Goal: Find specific page/section: Find specific page/section

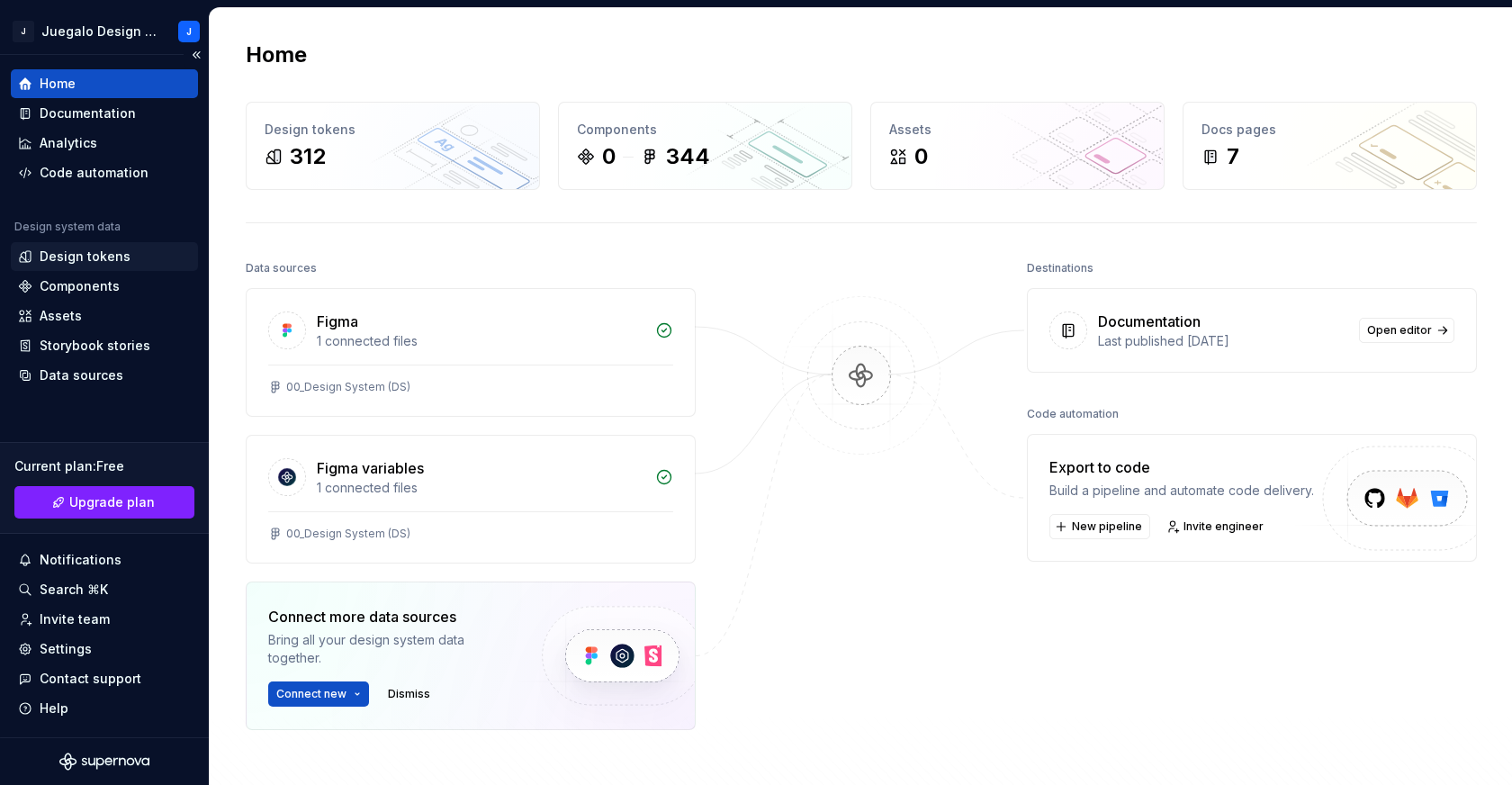
click at [73, 258] on div "Design tokens" at bounding box center [84, 256] width 91 height 18
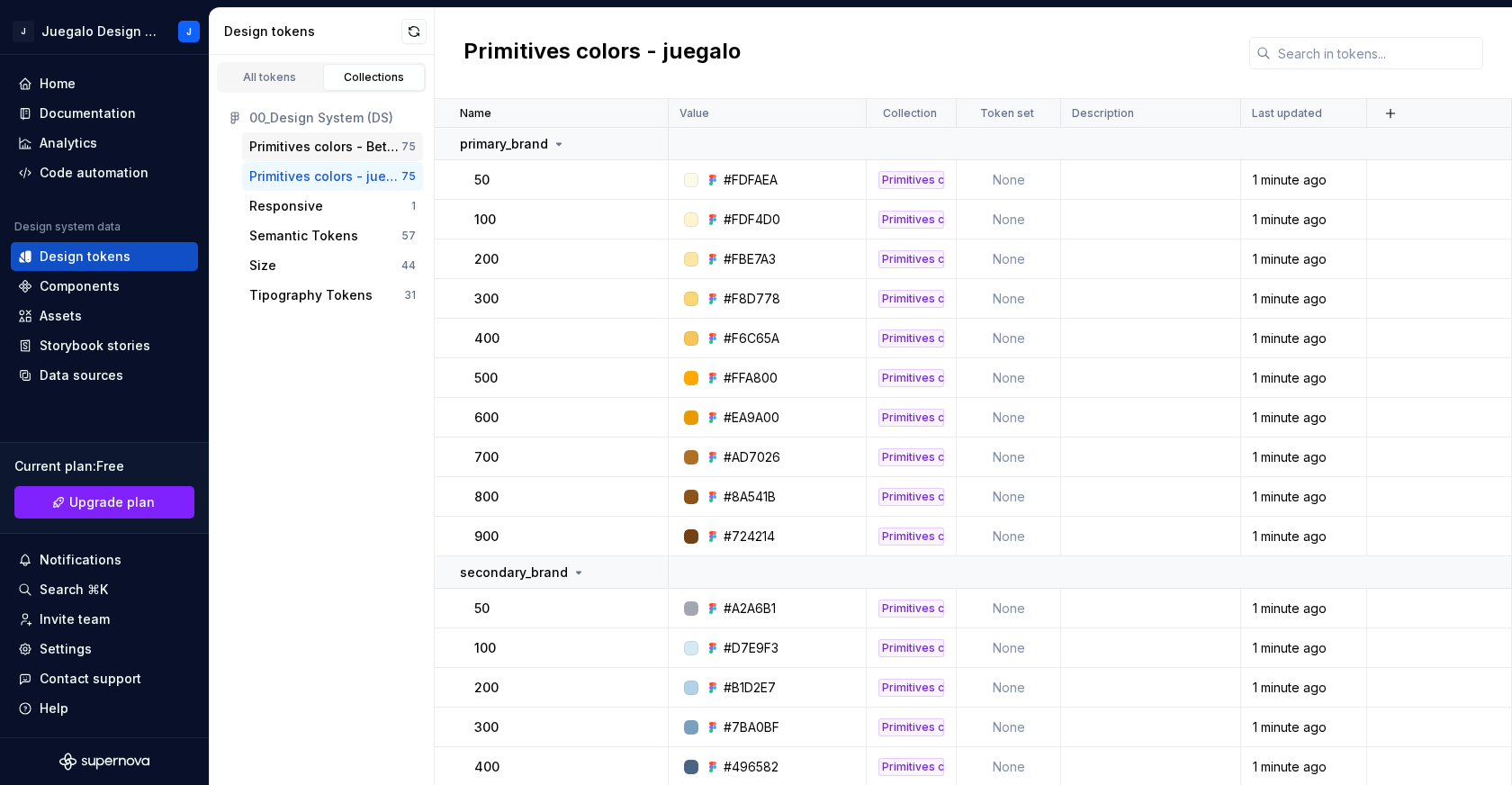
click at [316, 144] on div "Primitives colors - Bet and roll" at bounding box center [325, 147] width 152 height 18
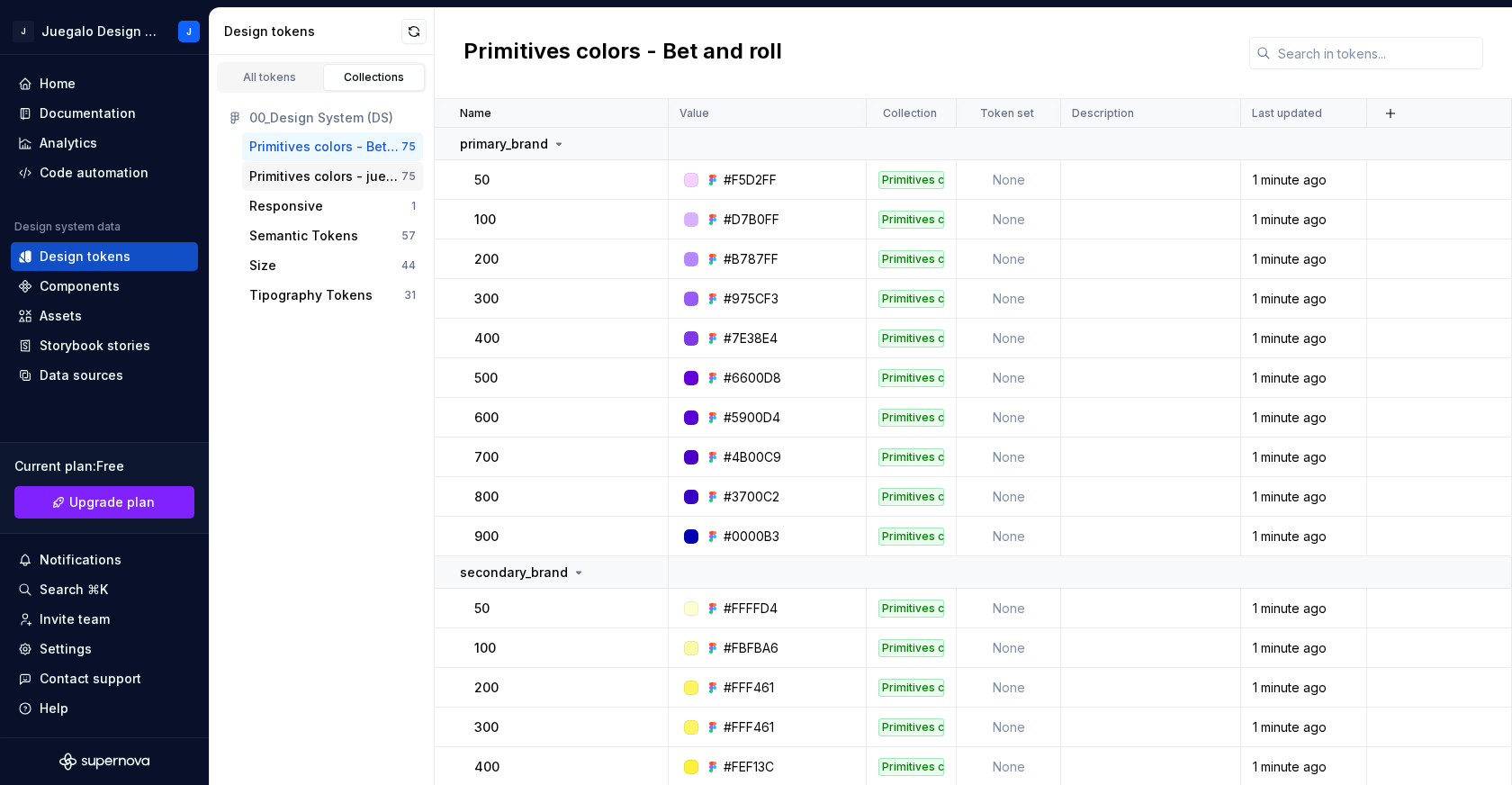
click at [315, 169] on div "Primitives colors - juegalo" at bounding box center [325, 176] width 152 height 18
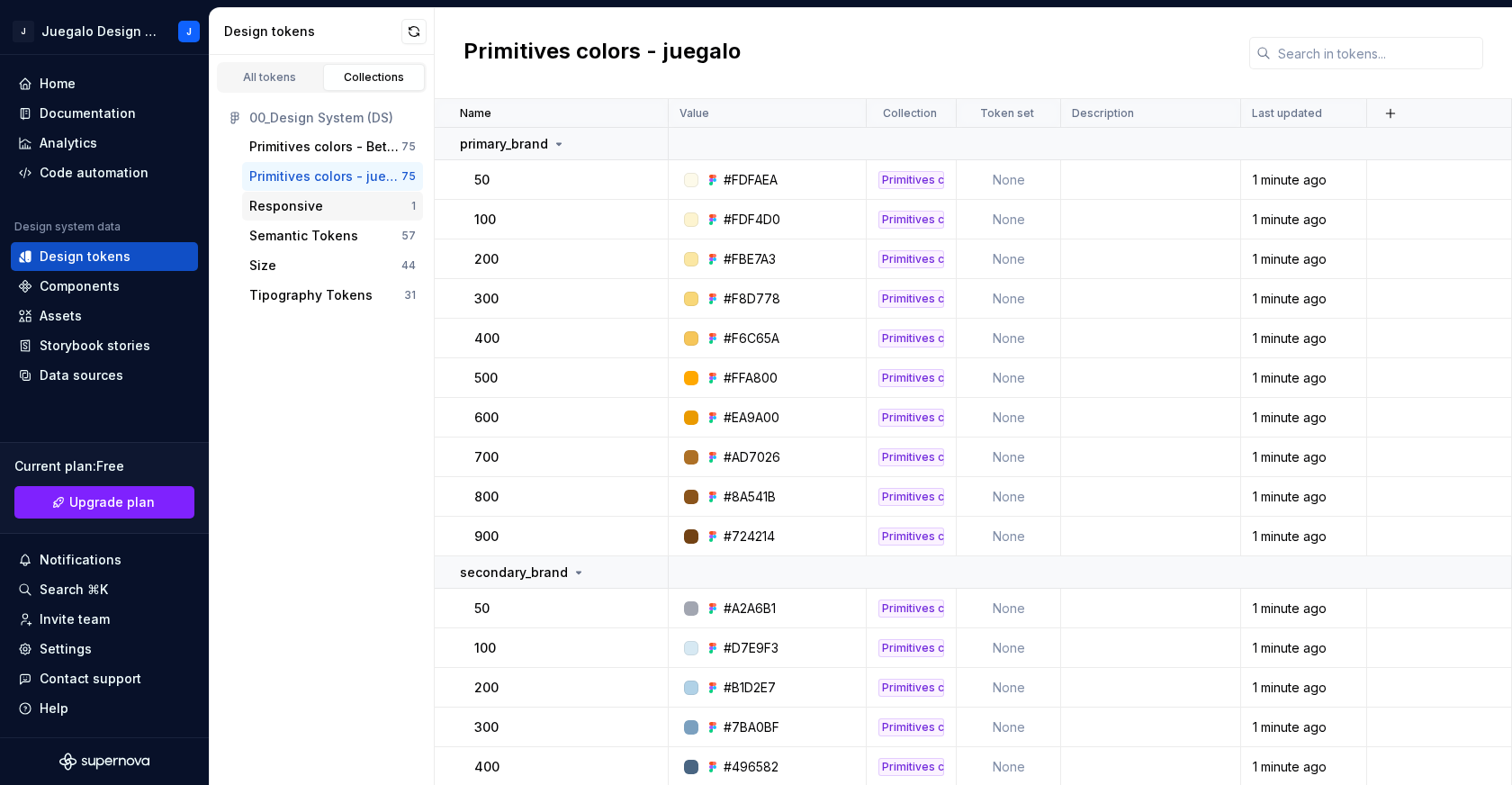
click at [297, 207] on div "Responsive" at bounding box center [286, 206] width 73 height 18
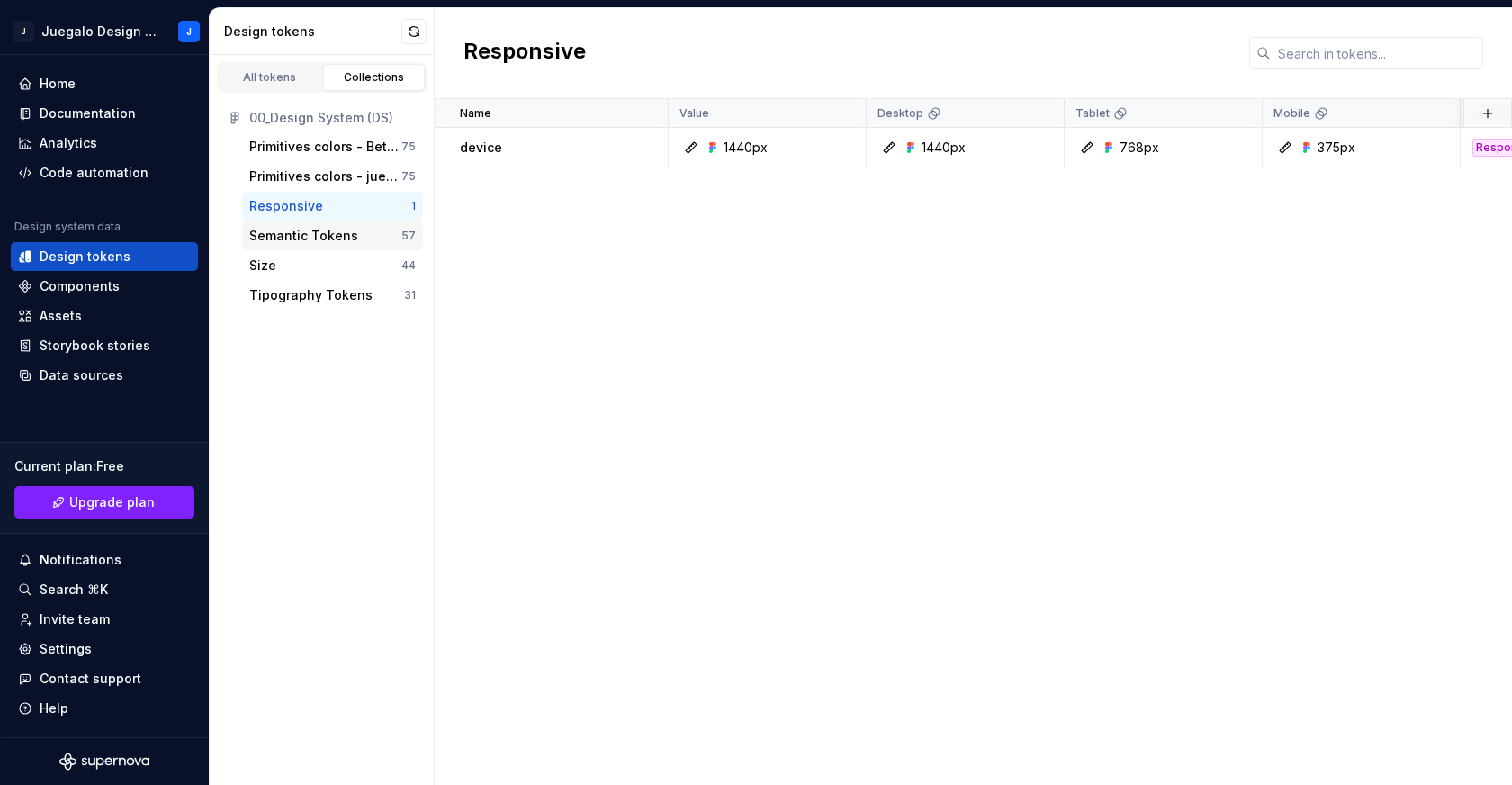
click at [289, 232] on div "Semantic Tokens" at bounding box center [303, 236] width 109 height 18
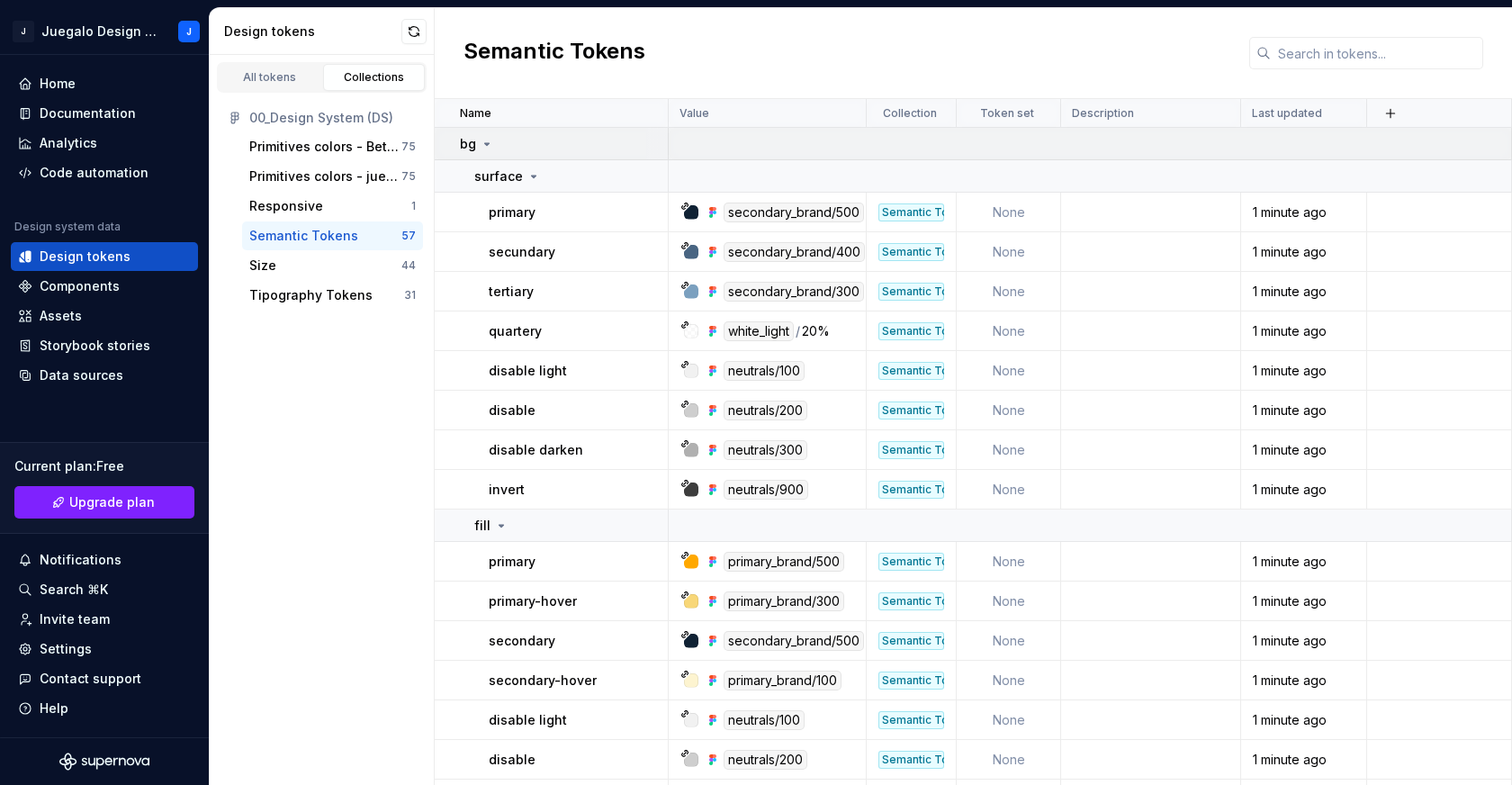
click at [487, 147] on icon at bounding box center [486, 144] width 15 height 15
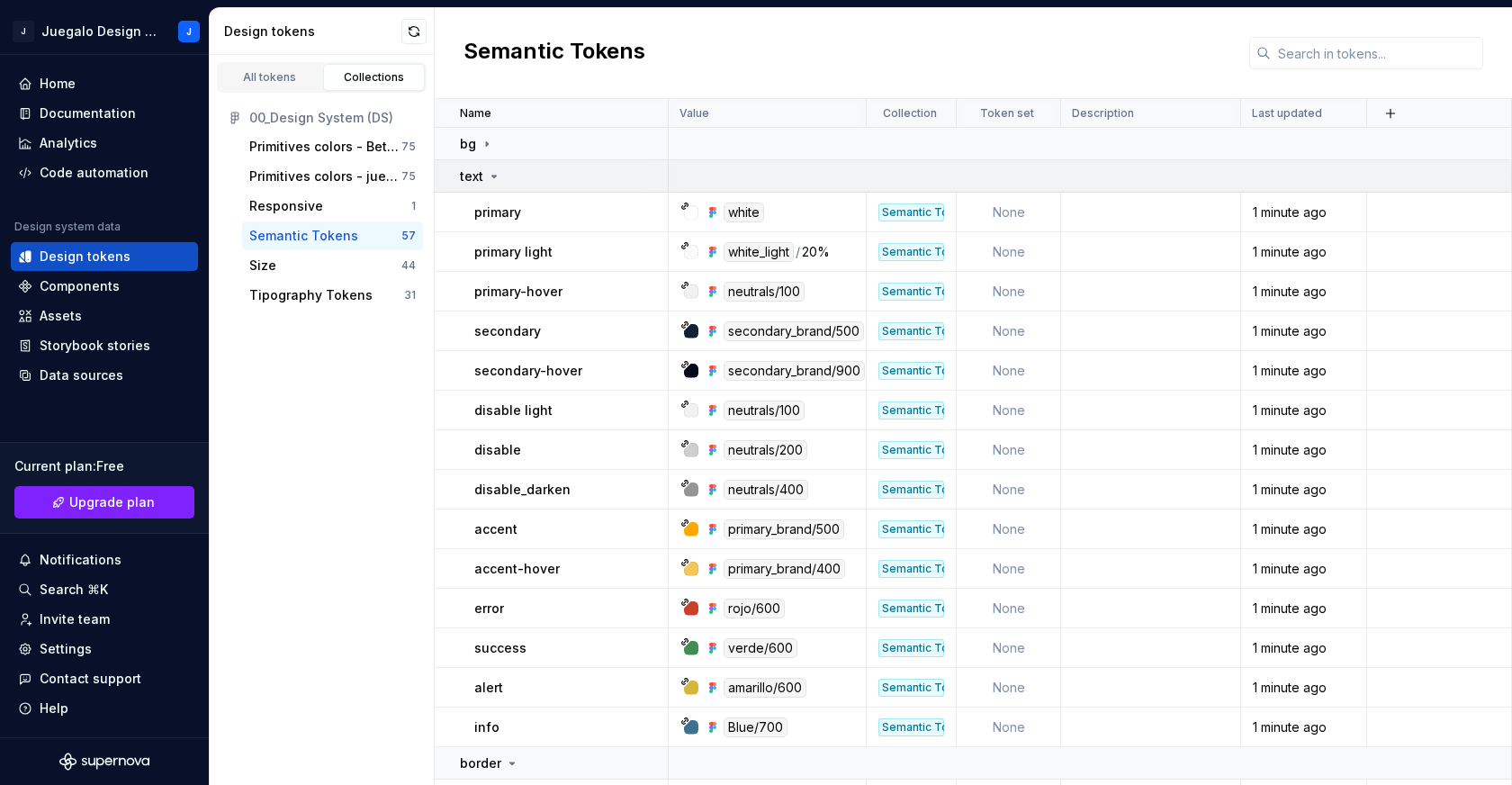
click at [486, 179] on icon at bounding box center [493, 176] width 15 height 15
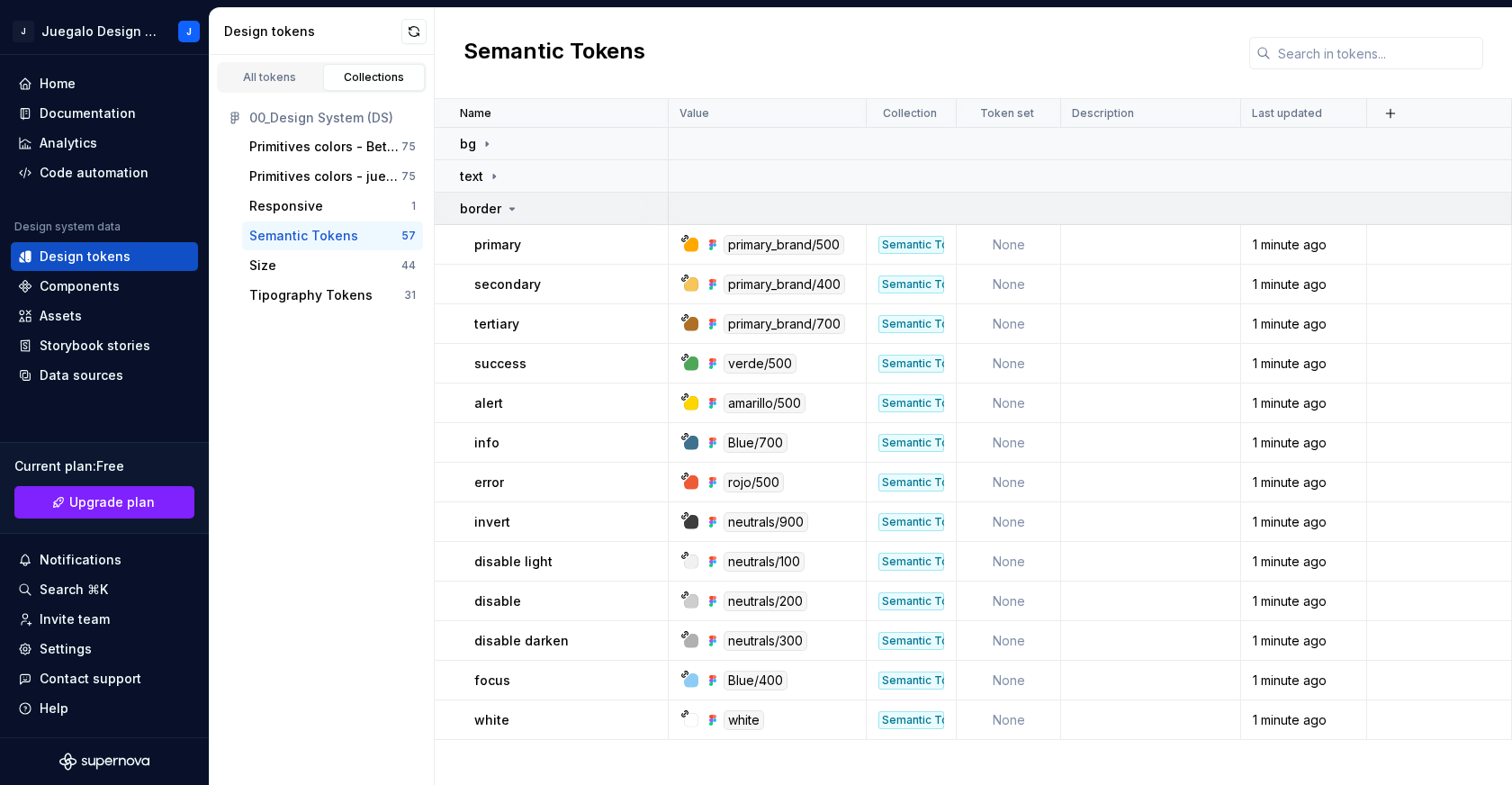
click at [510, 211] on icon at bounding box center [512, 208] width 15 height 15
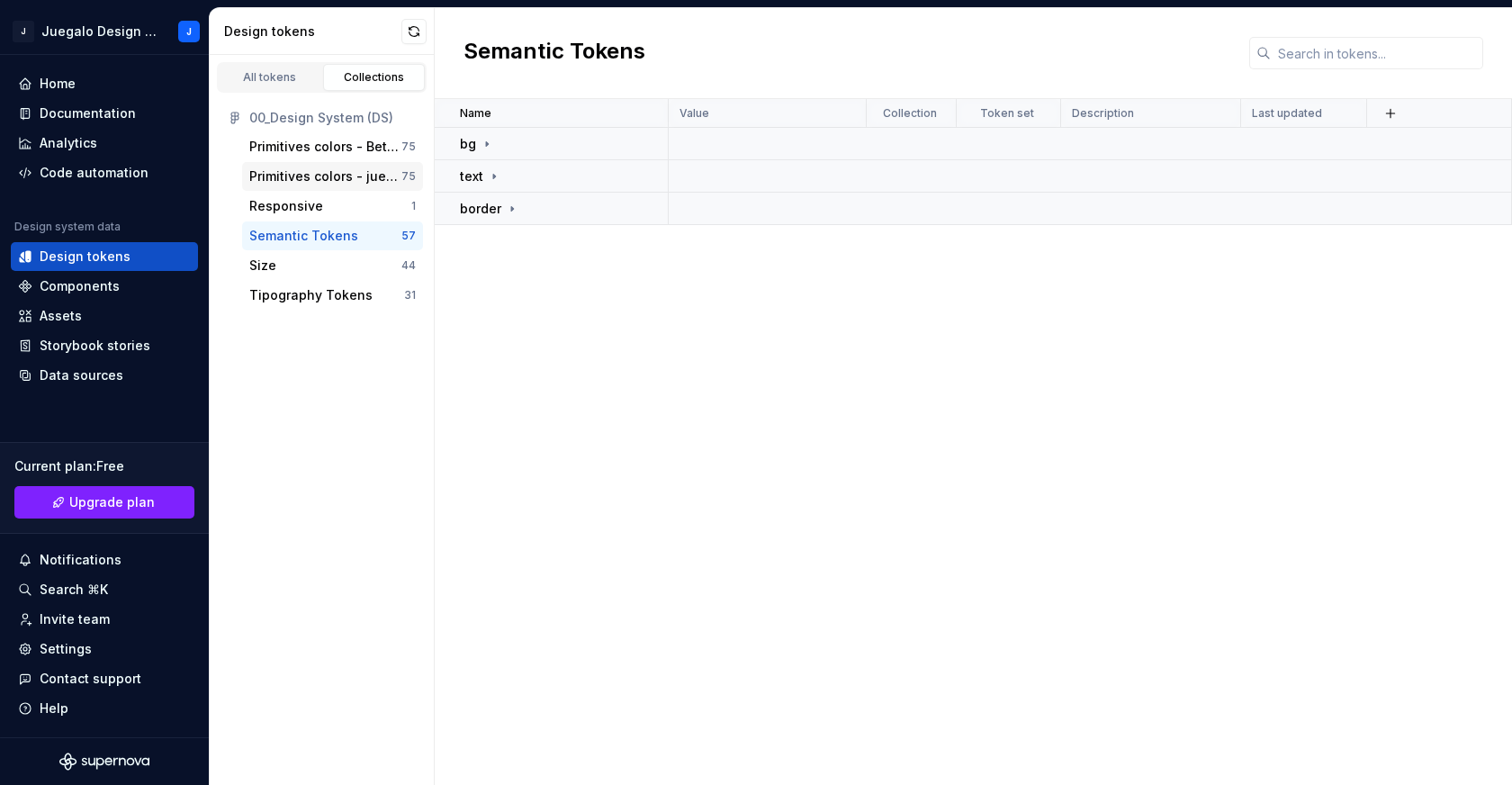
click at [294, 164] on div "Primitives colors - juegalo 75" at bounding box center [332, 176] width 181 height 28
click at [294, 154] on div "Primitives colors - Bet and roll" at bounding box center [325, 147] width 152 height 18
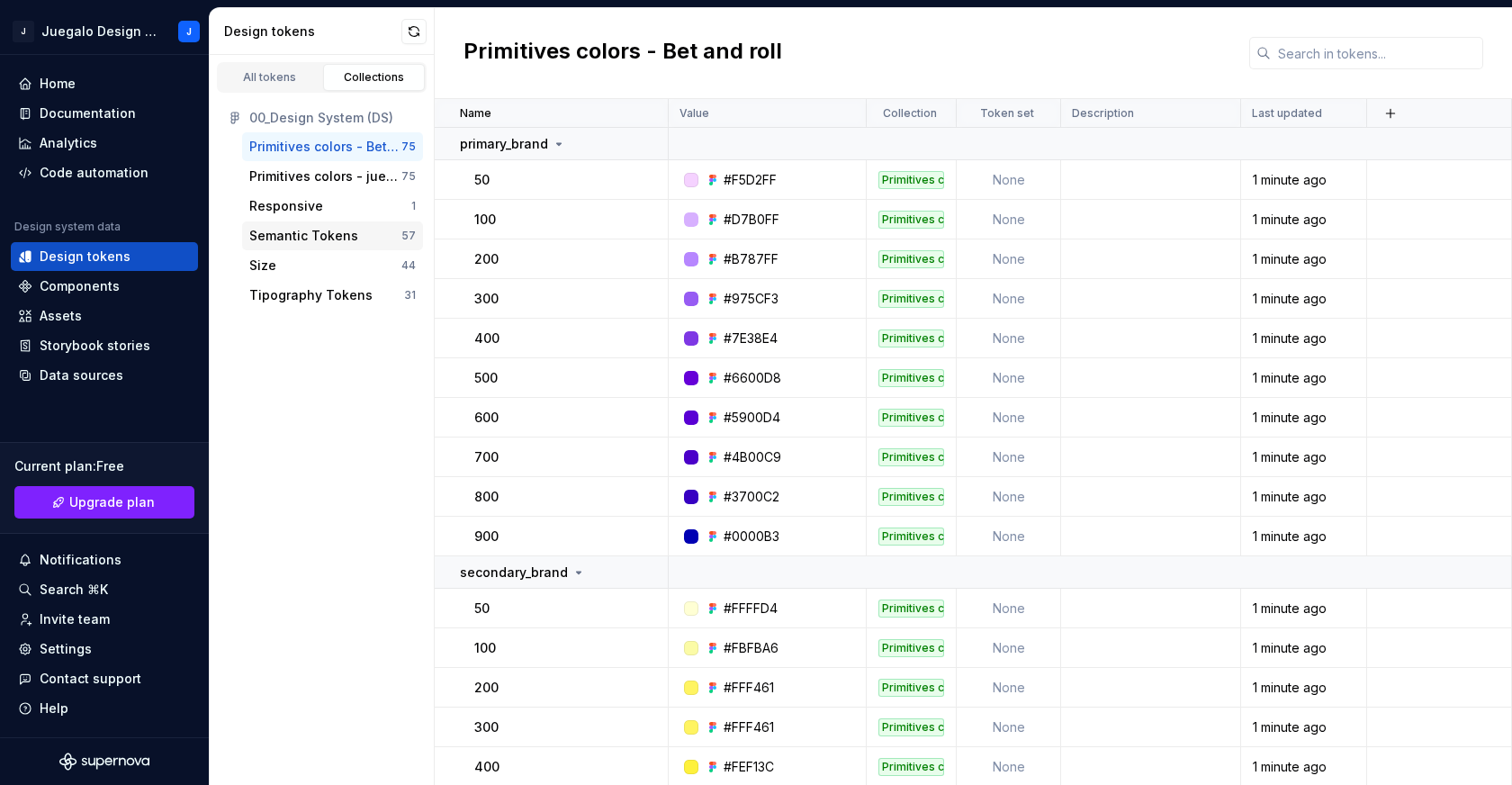
click at [295, 241] on div "Semantic Tokens" at bounding box center [303, 236] width 109 height 18
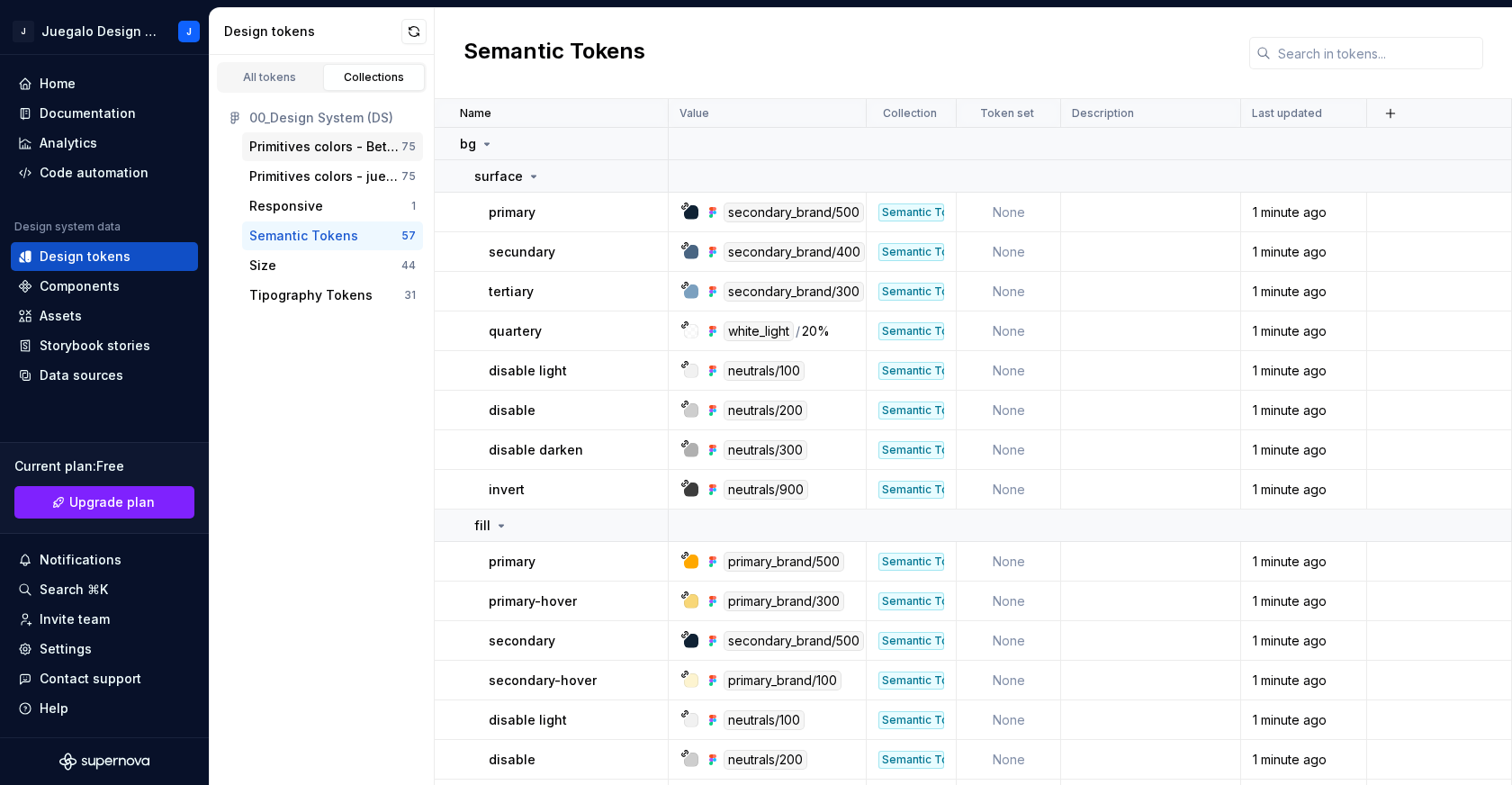
click at [308, 151] on div "Primitives colors - Bet and roll" at bounding box center [325, 147] width 152 height 18
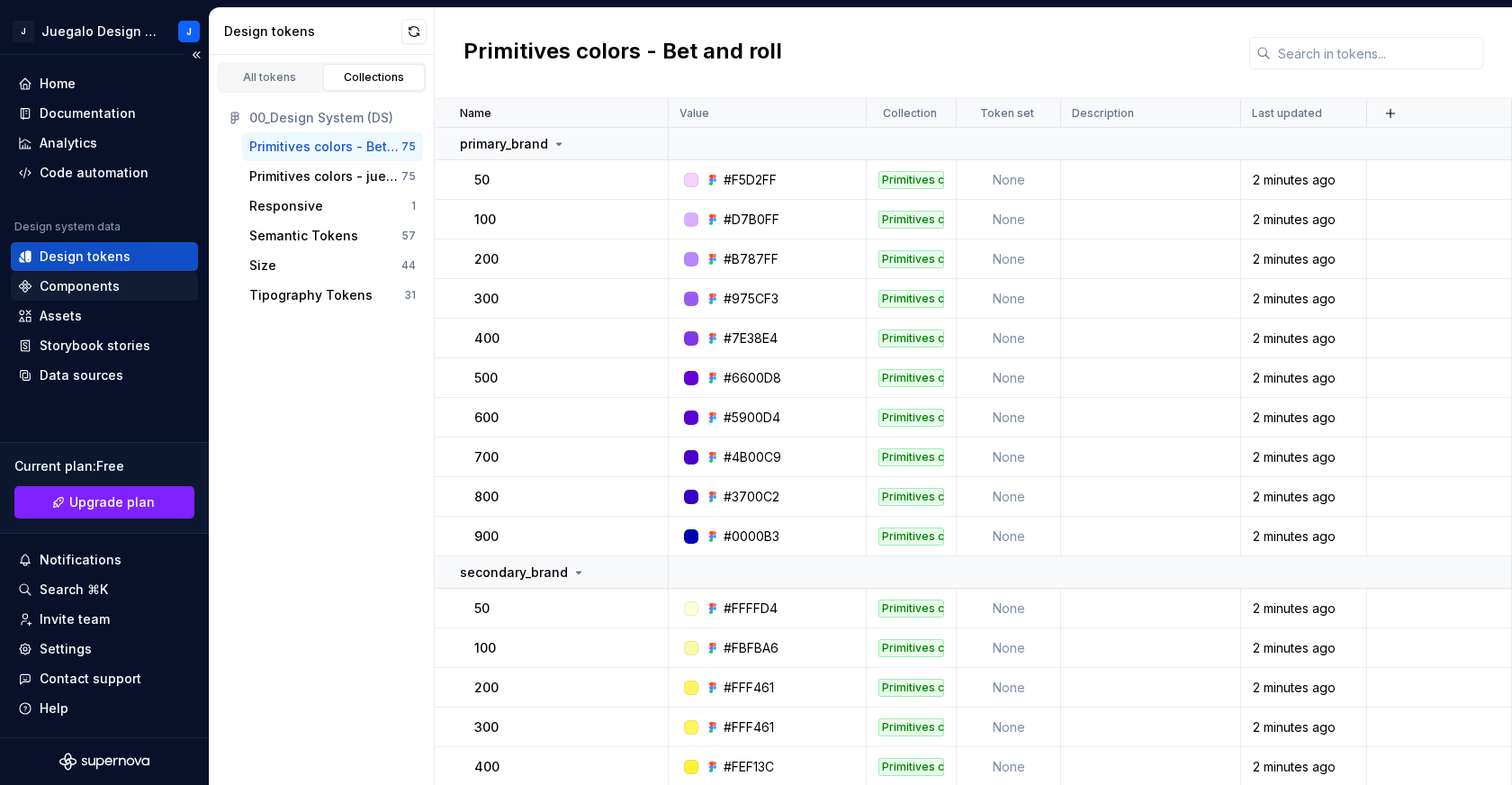
click at [96, 275] on div "Components" at bounding box center [104, 286] width 187 height 28
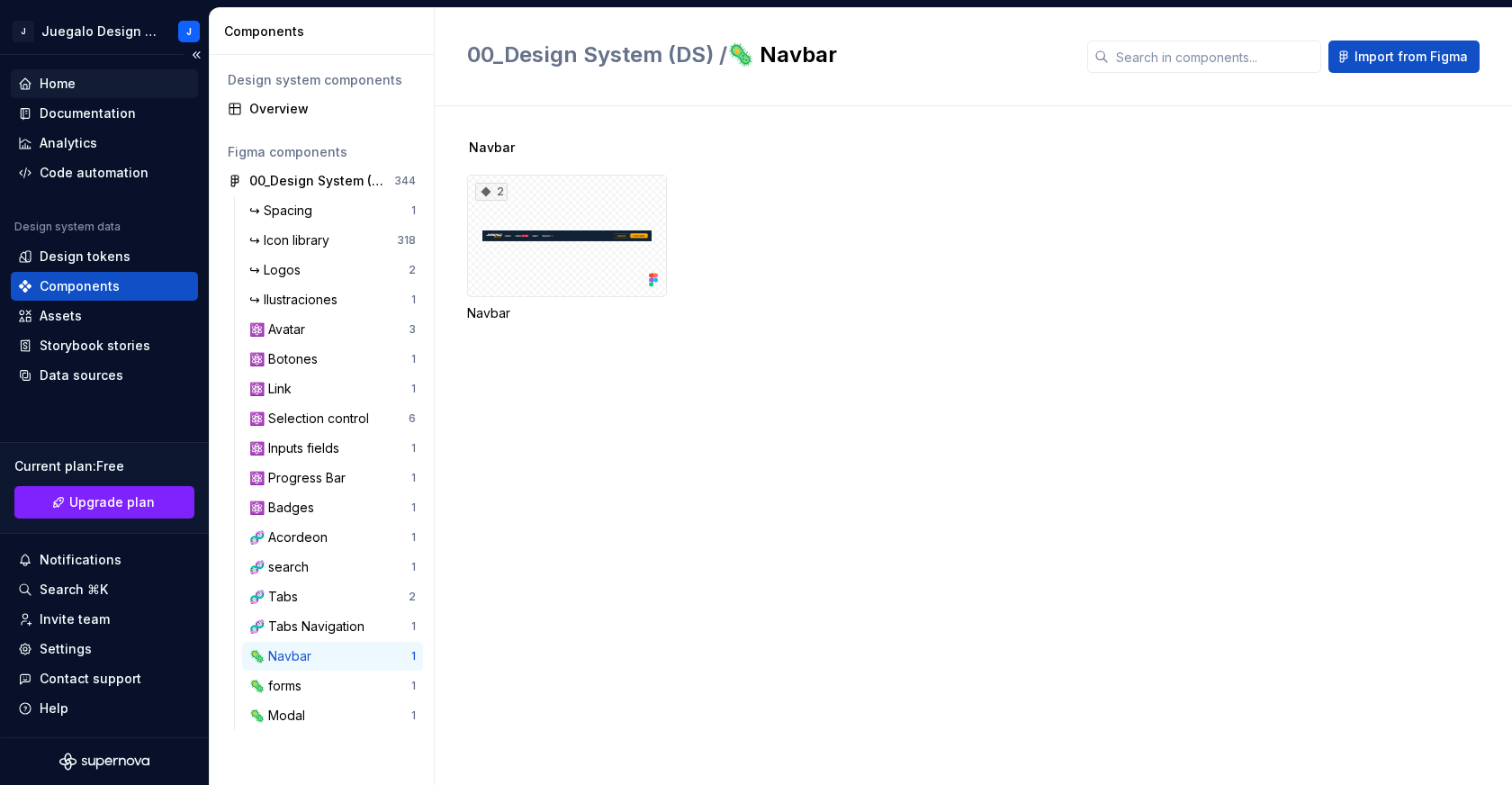
click at [65, 88] on div "Home" at bounding box center [57, 83] width 36 height 18
